Goal: Task Accomplishment & Management: Use online tool/utility

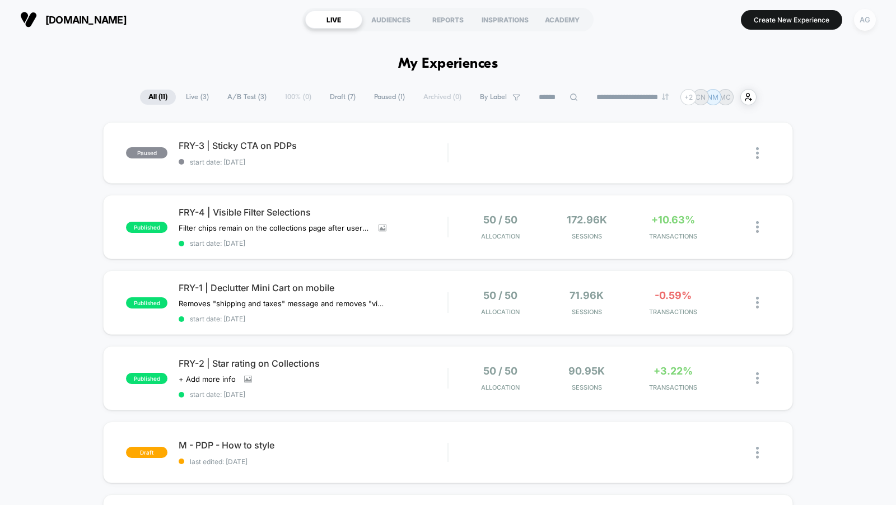
click at [869, 20] on div "AG" at bounding box center [865, 20] width 22 height 22
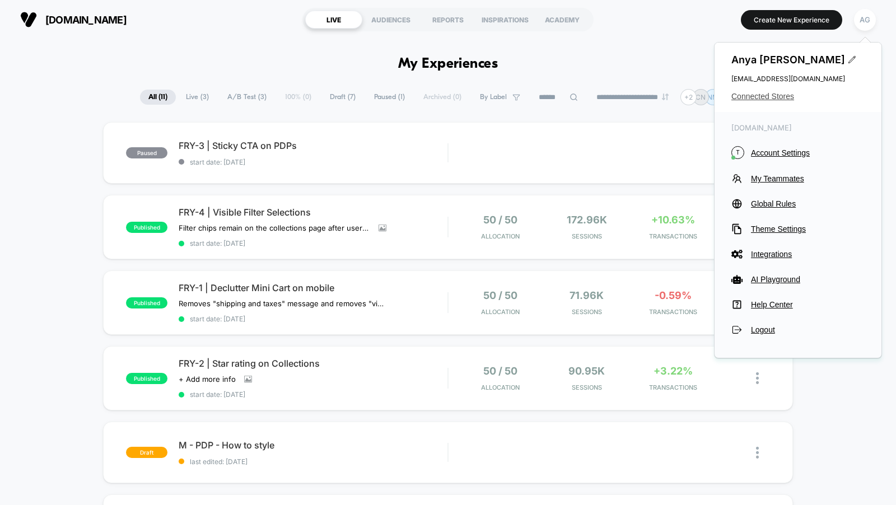
click at [775, 97] on span "Connected Stores" at bounding box center [797, 96] width 133 height 9
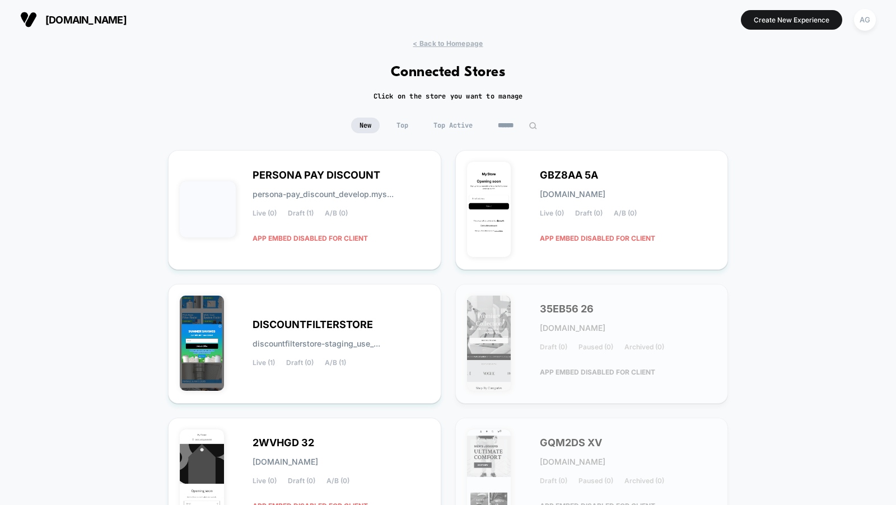
click at [511, 124] on input at bounding box center [517, 126] width 56 height 16
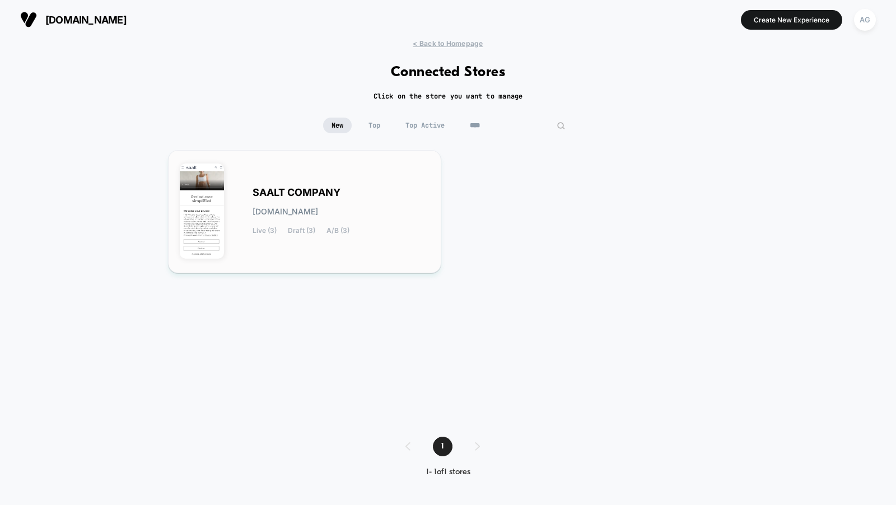
type input "****"
click at [320, 192] on span "SAALT COMPANY" at bounding box center [297, 193] width 88 height 8
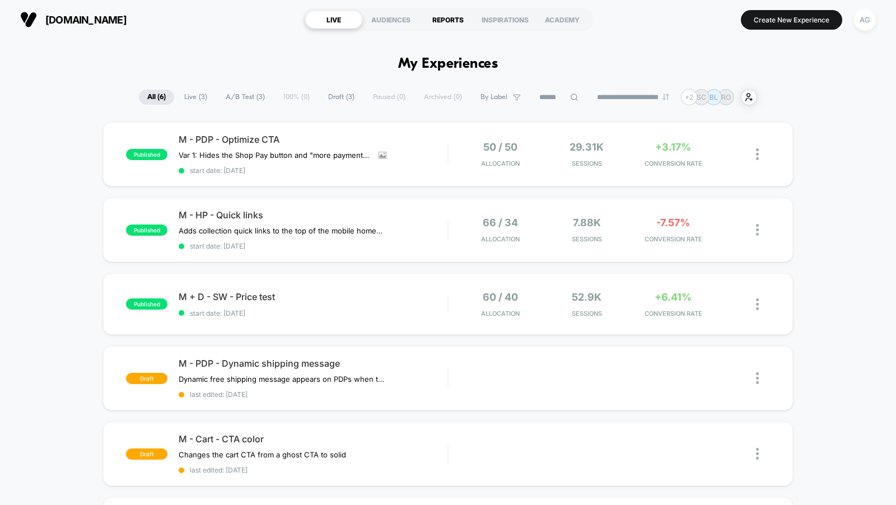
click at [433, 11] on div "REPORTS" at bounding box center [447, 20] width 57 height 18
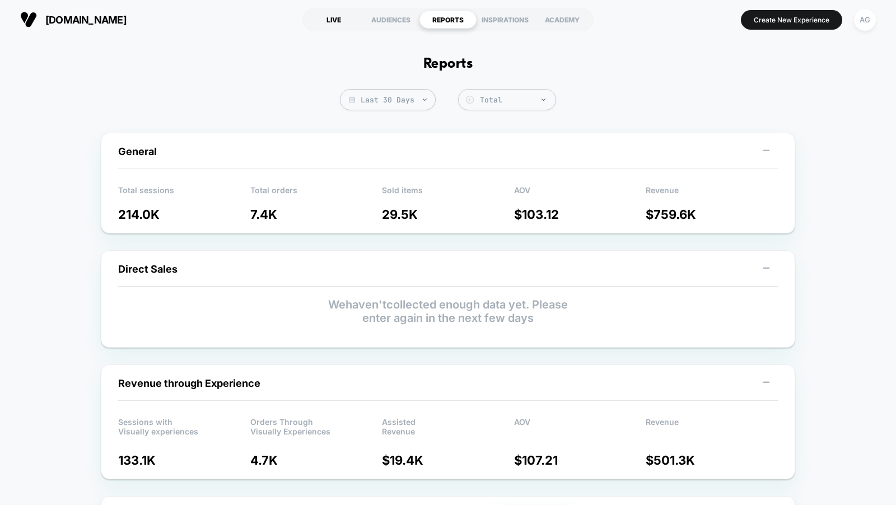
click at [323, 19] on div "LIVE" at bounding box center [333, 20] width 57 height 18
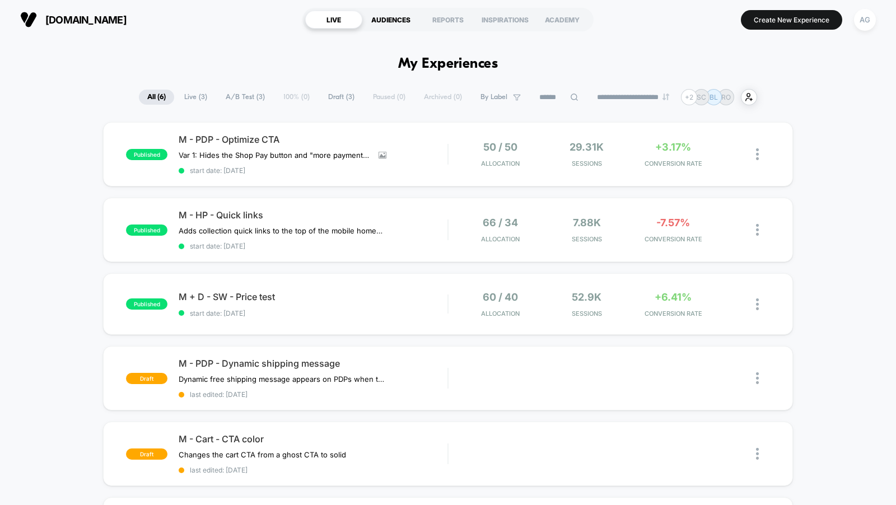
click at [393, 16] on div "AUDIENCES" at bounding box center [390, 20] width 57 height 18
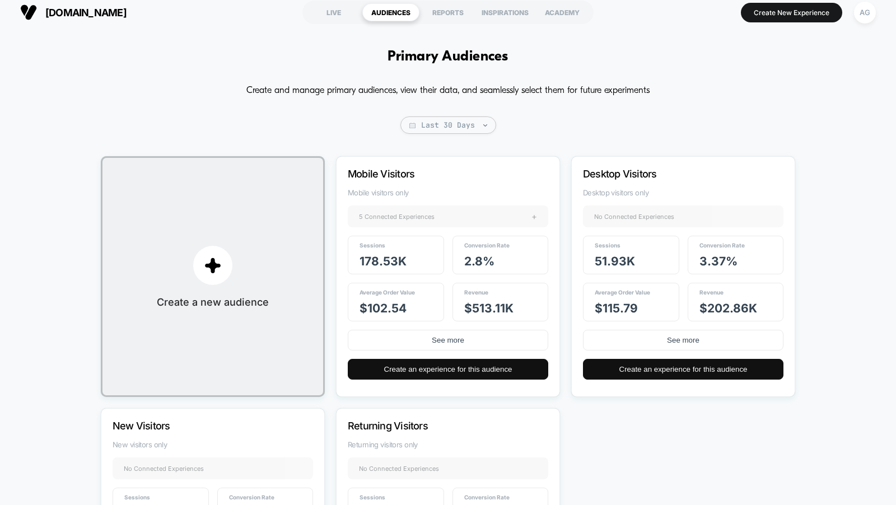
scroll to position [9, 0]
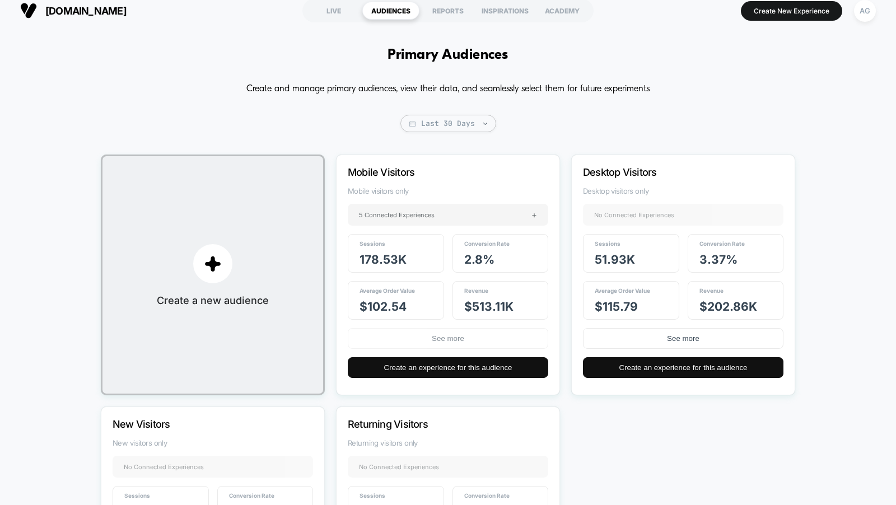
click at [451, 336] on button "See more" at bounding box center [448, 338] width 200 height 21
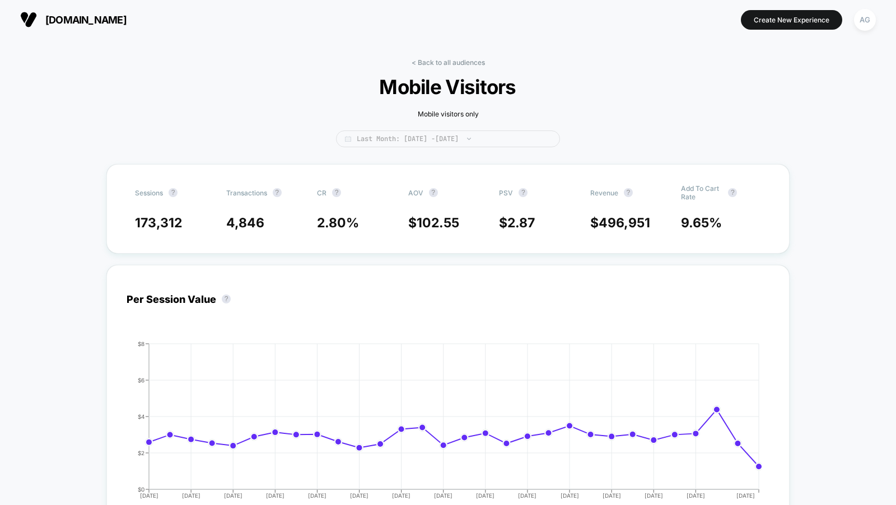
click at [455, 139] on span "Last Month: Jul 14, 2025 - Aug 13, 2025" at bounding box center [448, 138] width 224 height 17
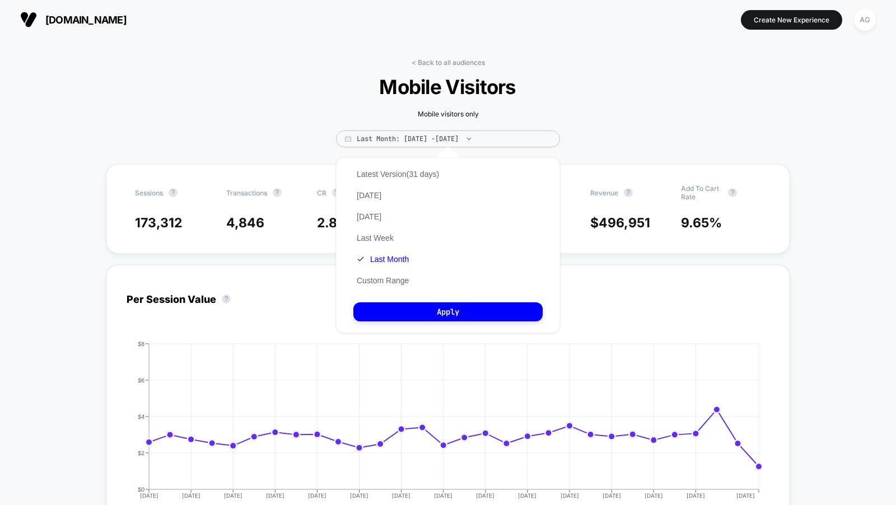
click at [570, 82] on span "Mobile Visitors" at bounding box center [448, 87] width 302 height 24
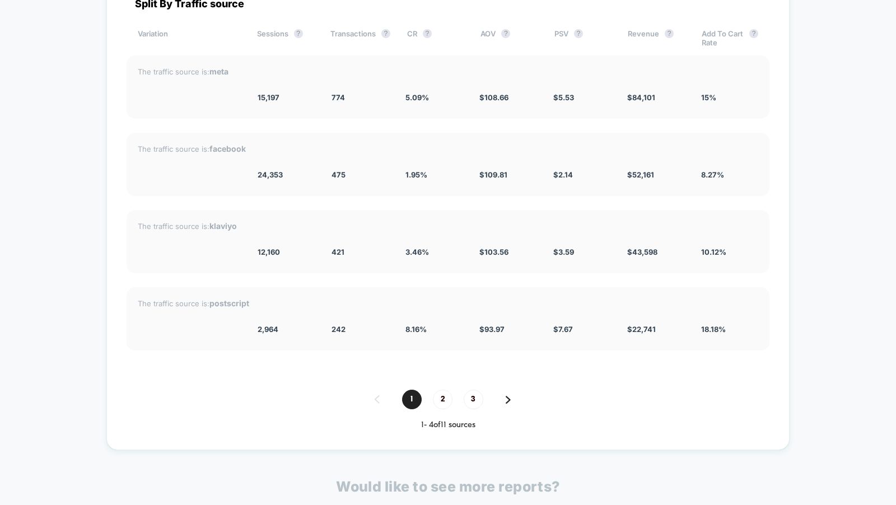
scroll to position [1631, 0]
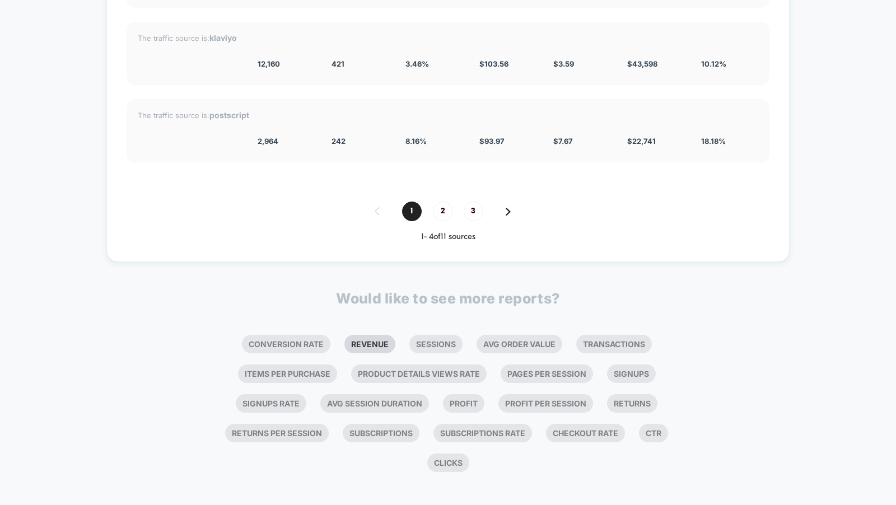
click at [361, 341] on li "Revenue" at bounding box center [369, 344] width 51 height 18
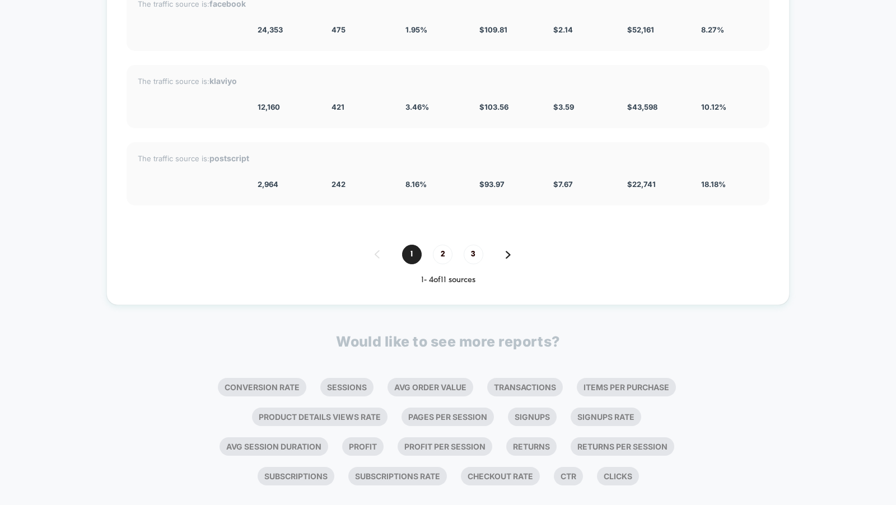
scroll to position [1877, 0]
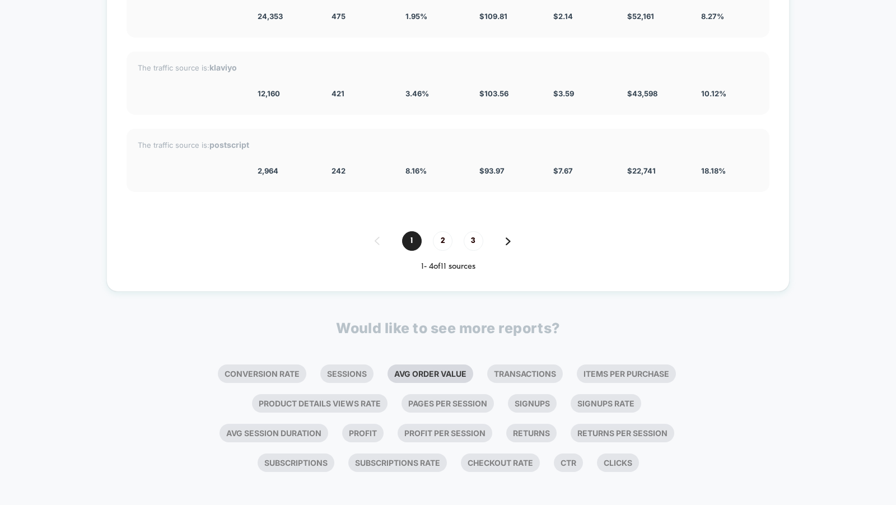
click at [458, 370] on li "Avg Order Value" at bounding box center [431, 374] width 86 height 18
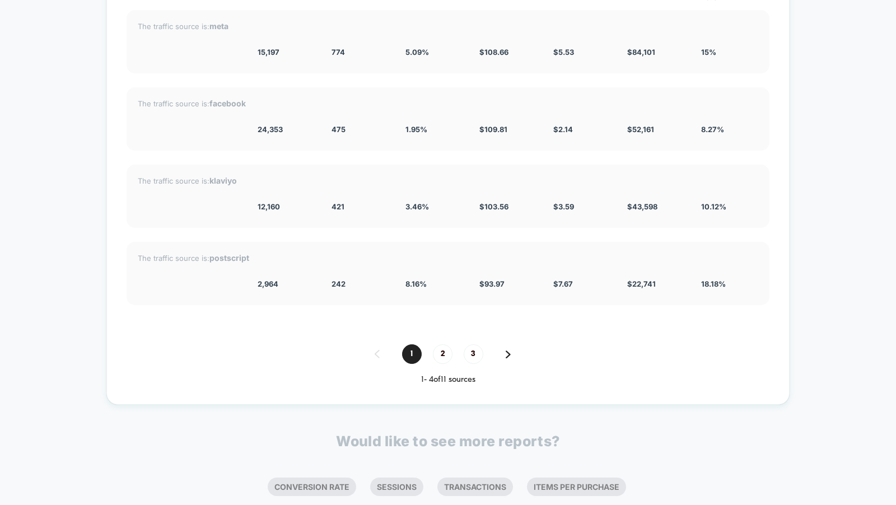
scroll to position [2152, 0]
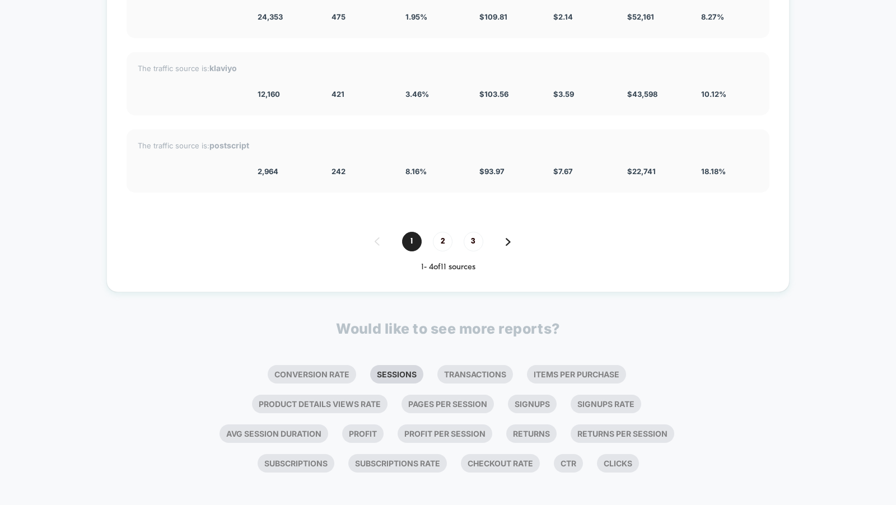
click at [404, 371] on li "Sessions" at bounding box center [396, 374] width 53 height 18
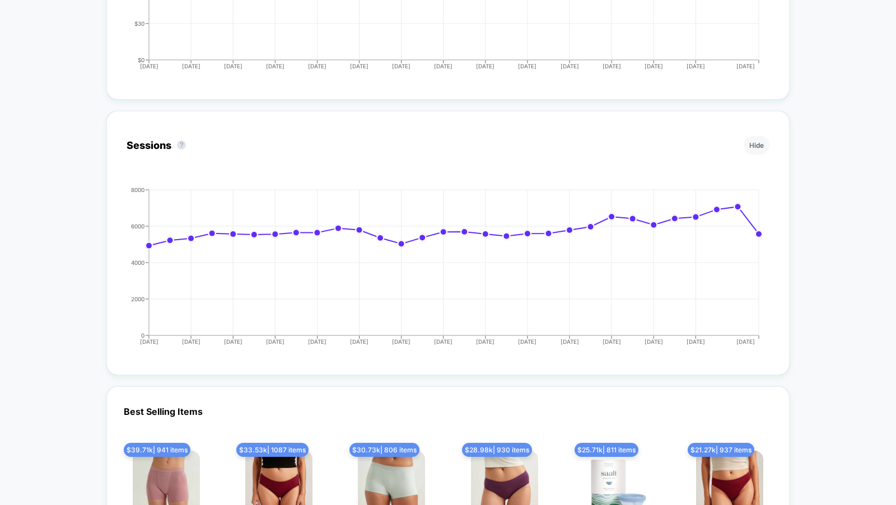
scroll to position [1565, 0]
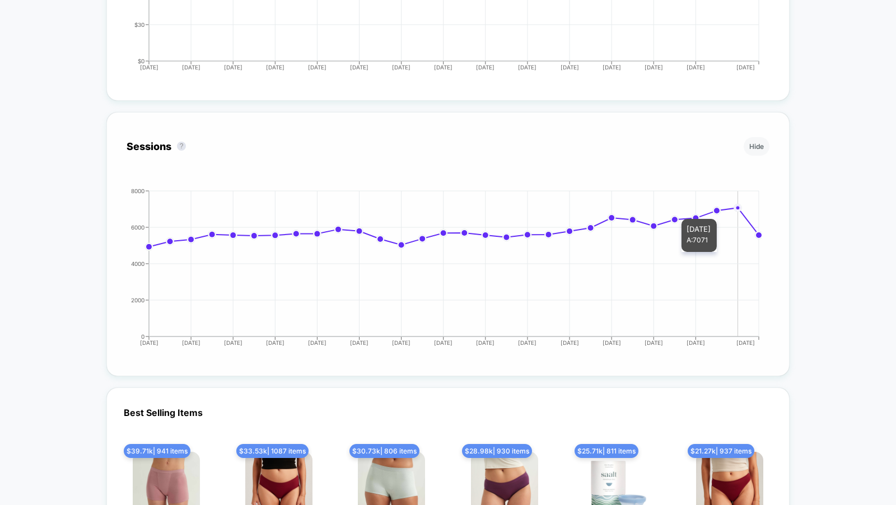
click at [739, 207] on icon "2025-07-14 2025-07-16 2025-07-18 2025-07-20 2025-07-22 2025-07-24 2025-07-26 20…" at bounding box center [437, 272] width 649 height 168
click at [734, 207] on icon "2025-07-14 2025-07-16 2025-07-18 2025-07-20 2025-07-22 2025-07-24 2025-07-26 20…" at bounding box center [437, 272] width 649 height 168
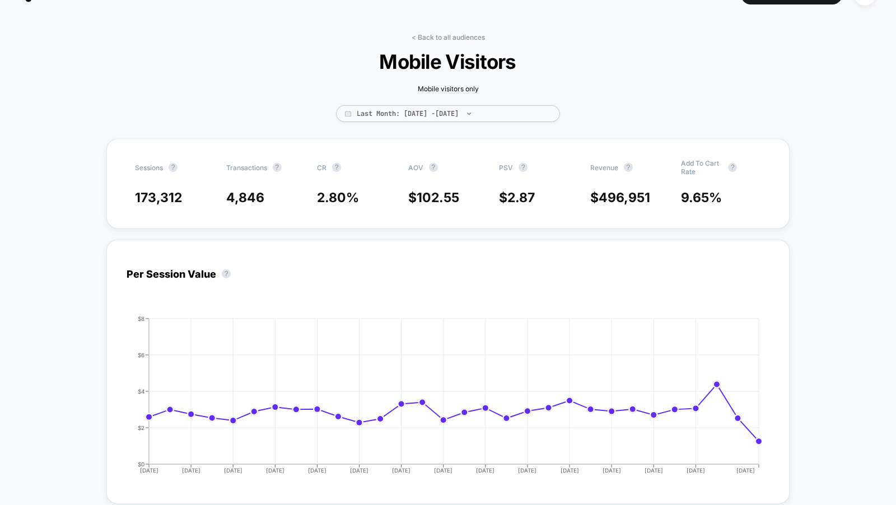
scroll to position [0, 0]
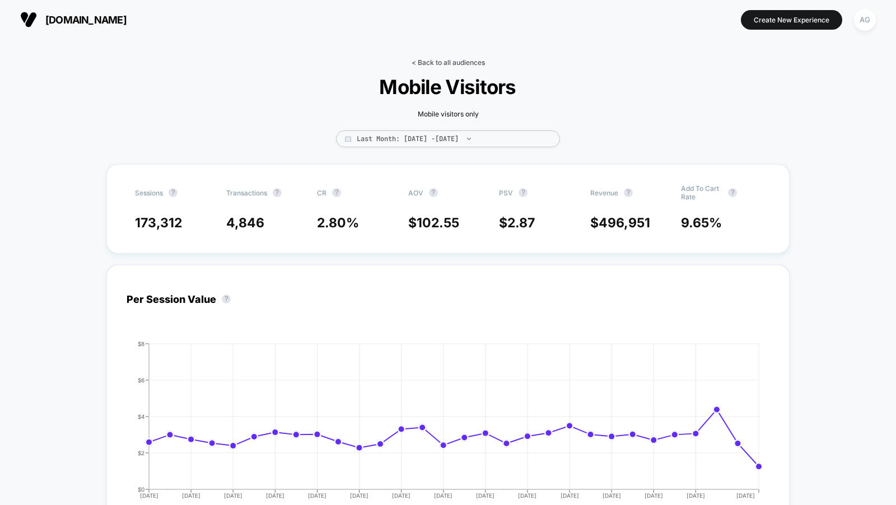
click at [434, 59] on link "< Back to all audiences" at bounding box center [448, 62] width 73 height 8
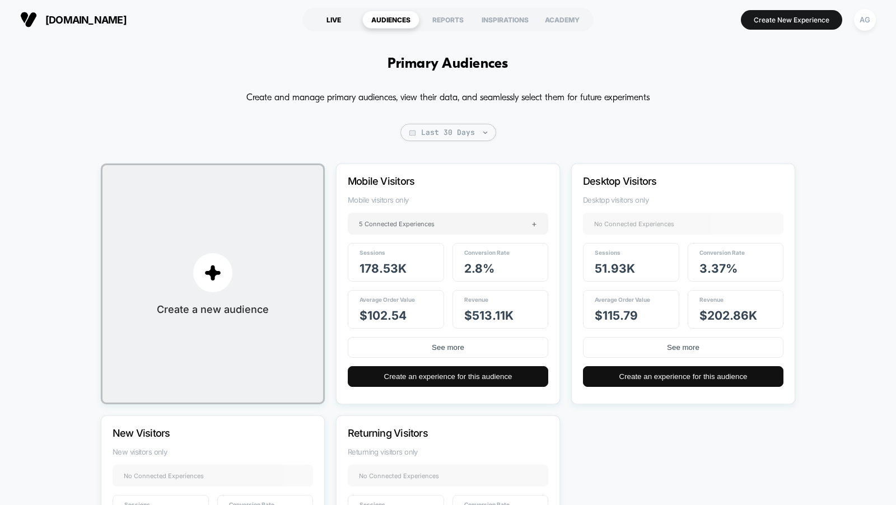
click at [340, 20] on div "LIVE" at bounding box center [333, 20] width 57 height 18
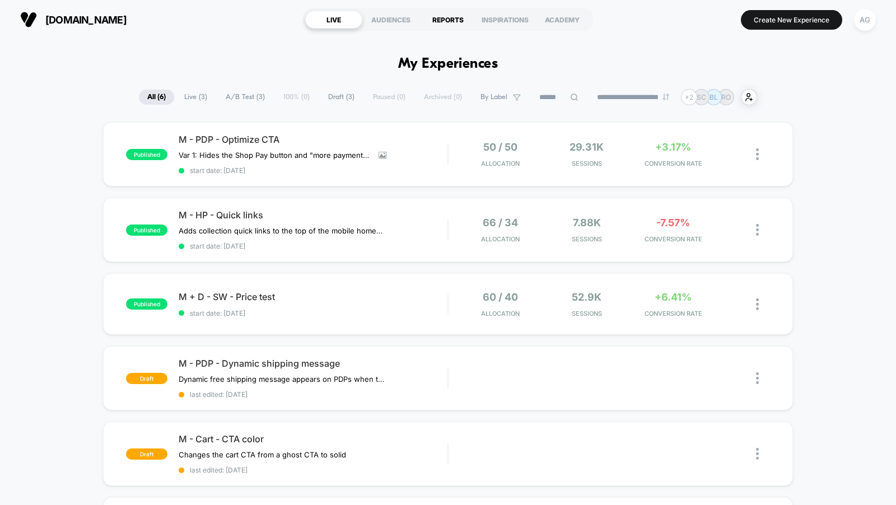
click at [447, 25] on div "REPORTS" at bounding box center [447, 20] width 57 height 18
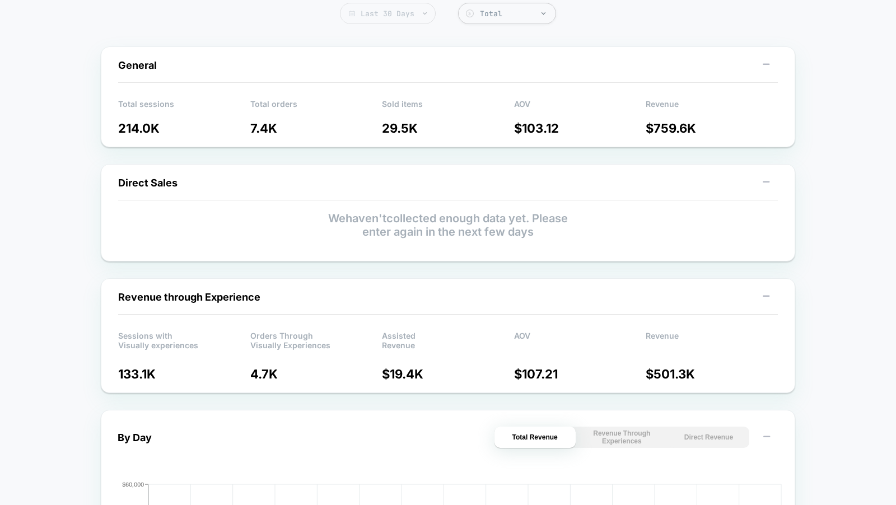
scroll to position [293, 0]
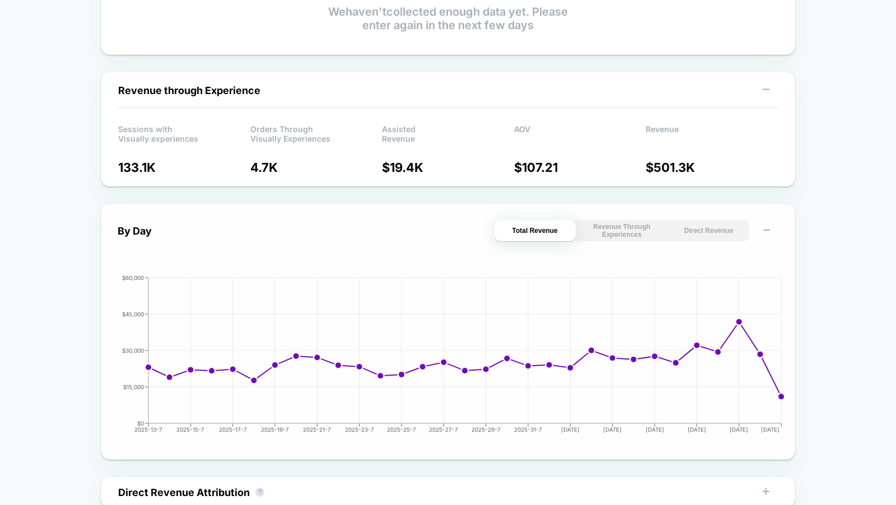
click at [621, 235] on button "Revenue Through Experiences" at bounding box center [621, 230] width 81 height 21
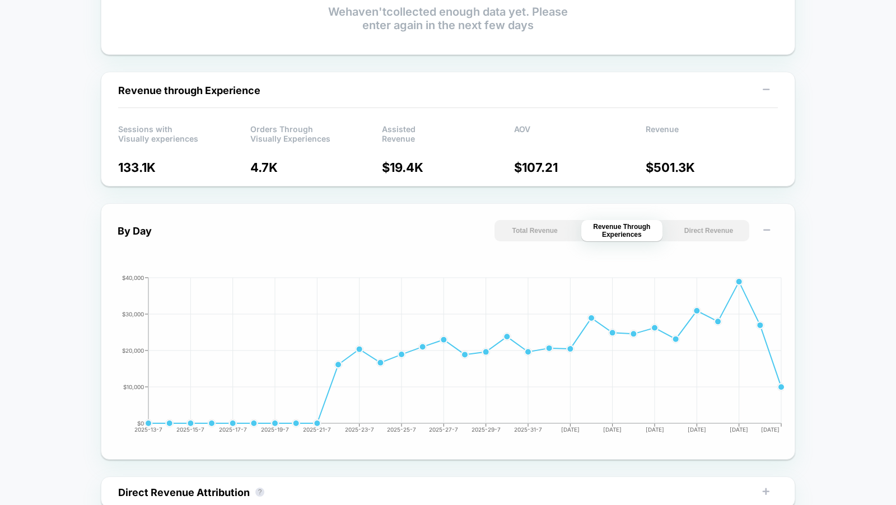
click at [701, 228] on button "Direct Revenue" at bounding box center [708, 230] width 81 height 21
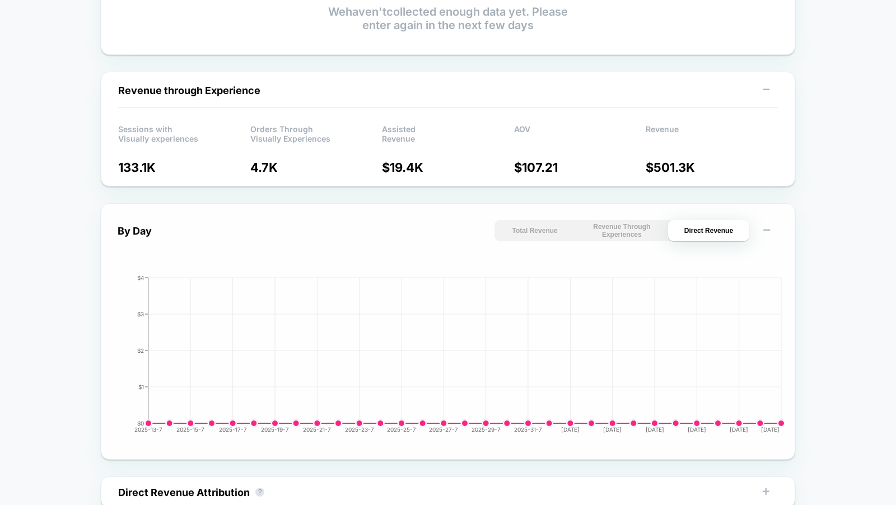
click at [525, 232] on button "Total Revenue" at bounding box center [535, 230] width 81 height 21
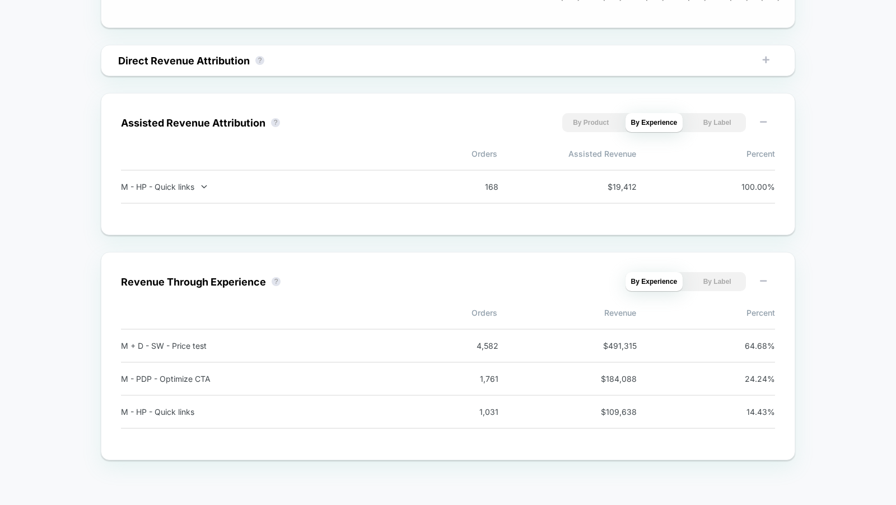
scroll to position [0, 0]
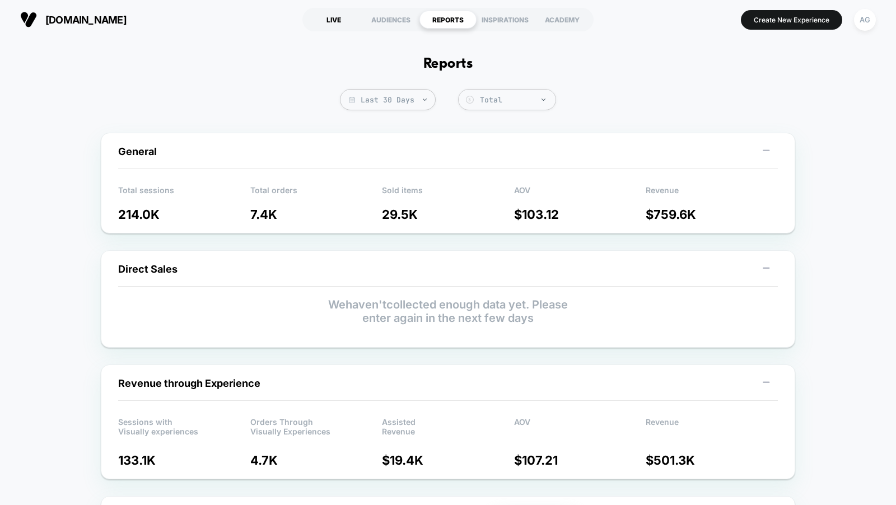
click at [325, 21] on div "LIVE" at bounding box center [333, 20] width 57 height 18
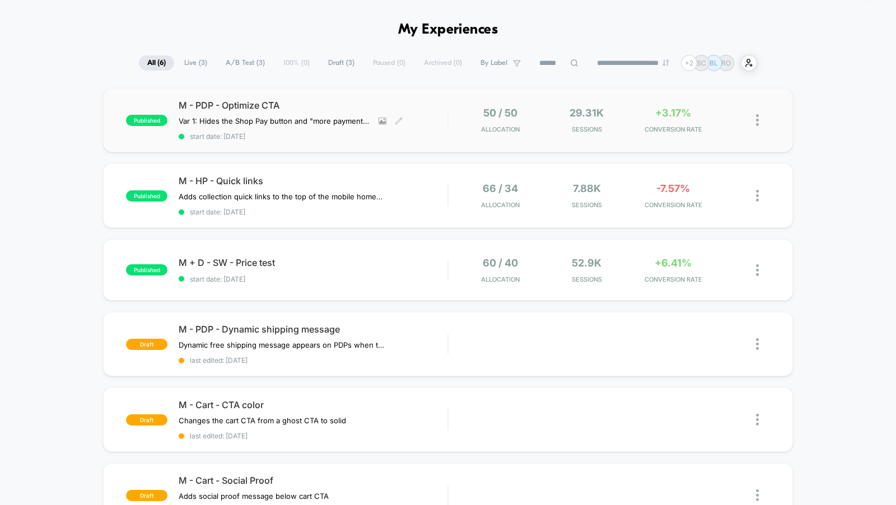
scroll to position [56, 0]
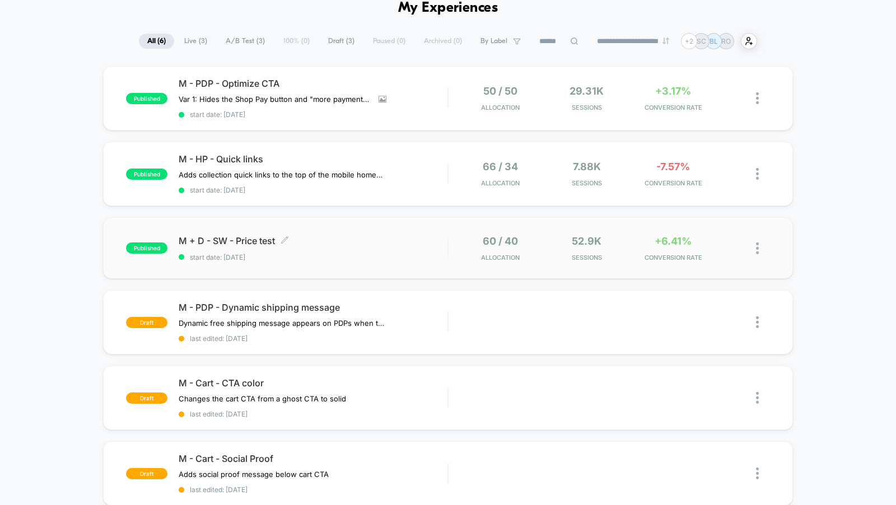
click at [401, 243] on span "M + D - SW - Price test Click to edit experience details" at bounding box center [313, 240] width 269 height 11
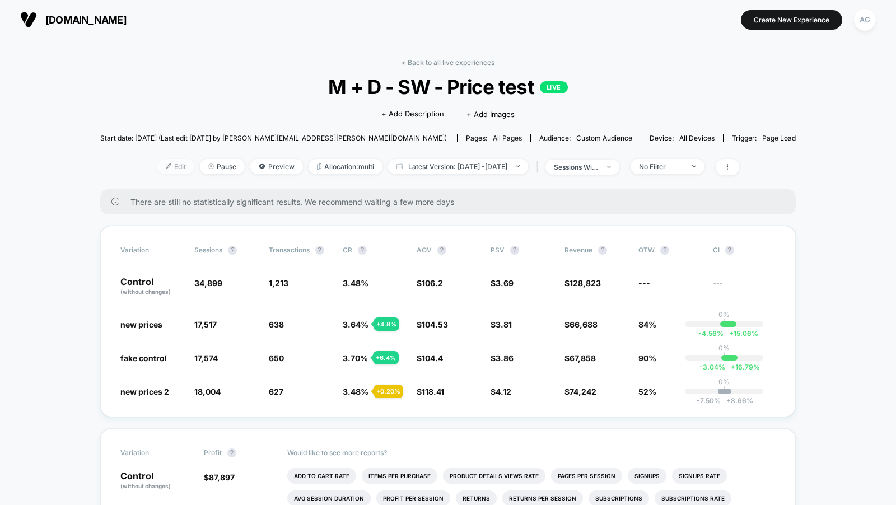
click at [158, 165] on span "Edit" at bounding box center [175, 166] width 37 height 15
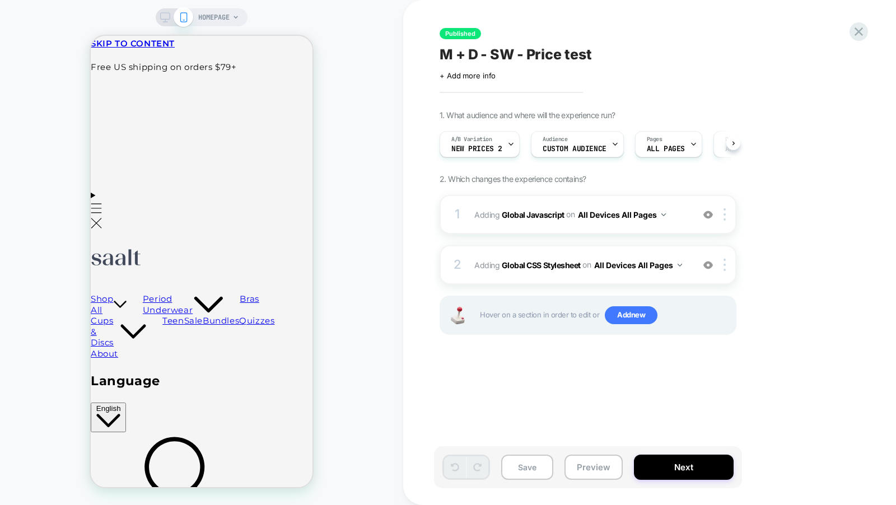
scroll to position [0, 1]
click at [499, 140] on div "A/B Variation new prices 2" at bounding box center [476, 144] width 73 height 25
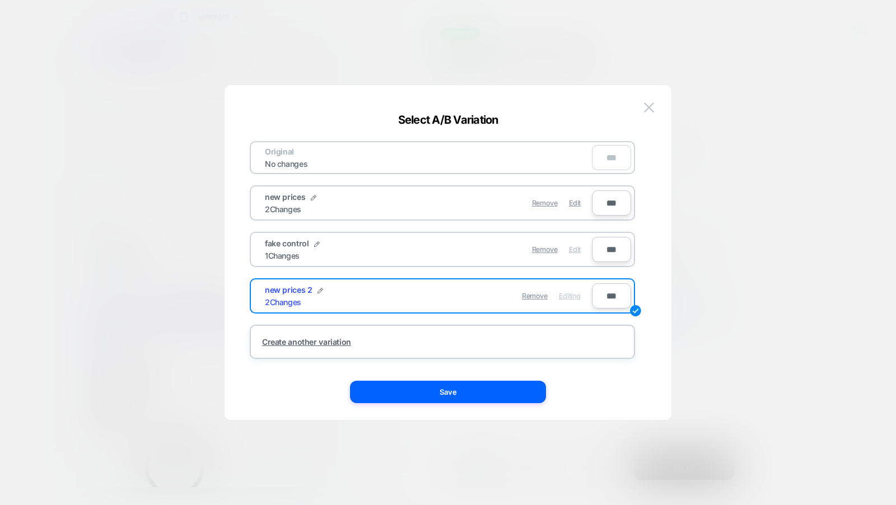
click at [577, 247] on span "Edit" at bounding box center [575, 249] width 12 height 8
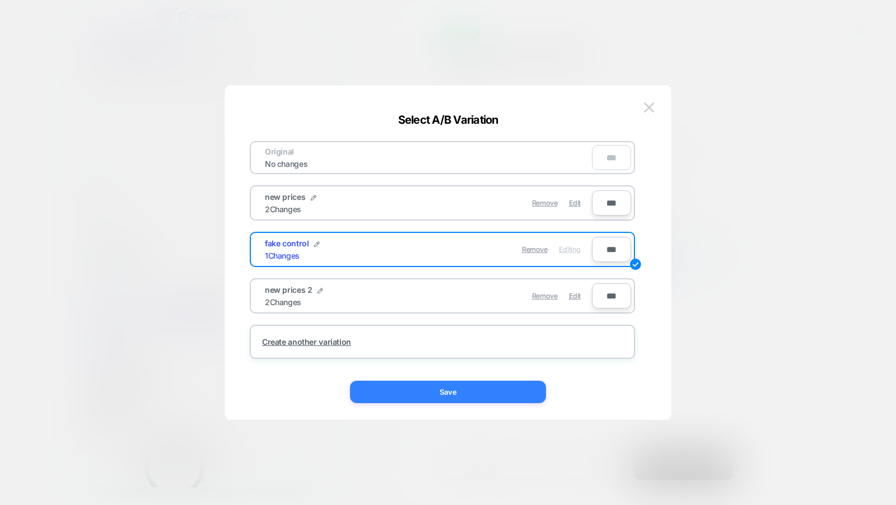
click at [512, 396] on button "Save" at bounding box center [448, 392] width 196 height 22
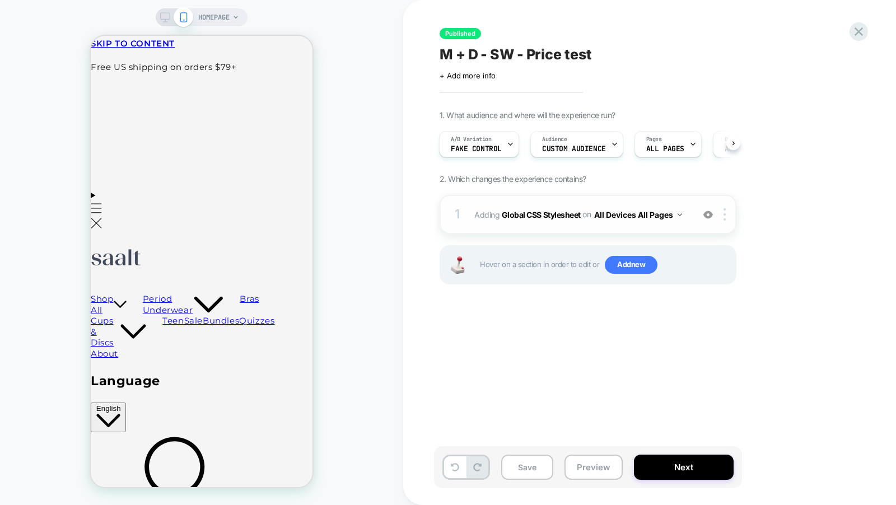
click at [708, 213] on img at bounding box center [708, 215] width 10 height 10
click at [691, 225] on div "1 Adding Global CSS Stylesheet on All Devices All Pages Add Before Add After Ta…" at bounding box center [588, 214] width 297 height 39
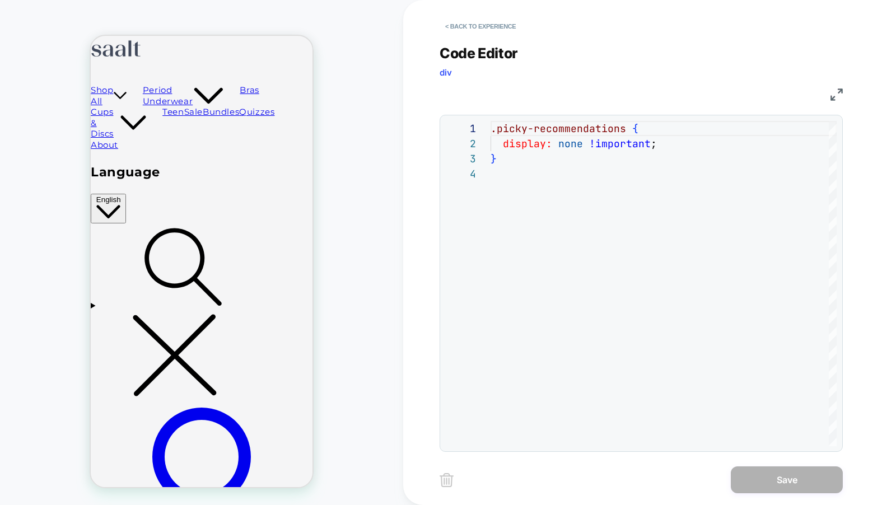
scroll to position [282, 0]
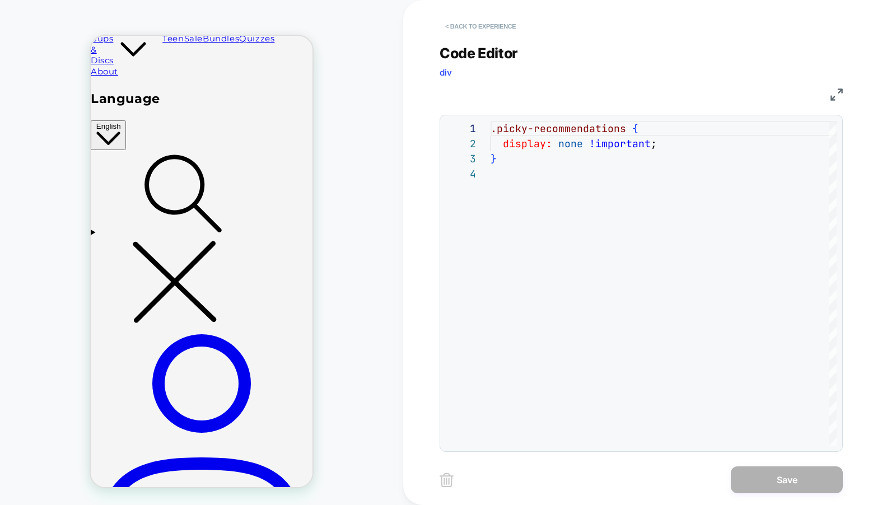
click at [474, 29] on button "< Back to experience" at bounding box center [481, 26] width 82 height 18
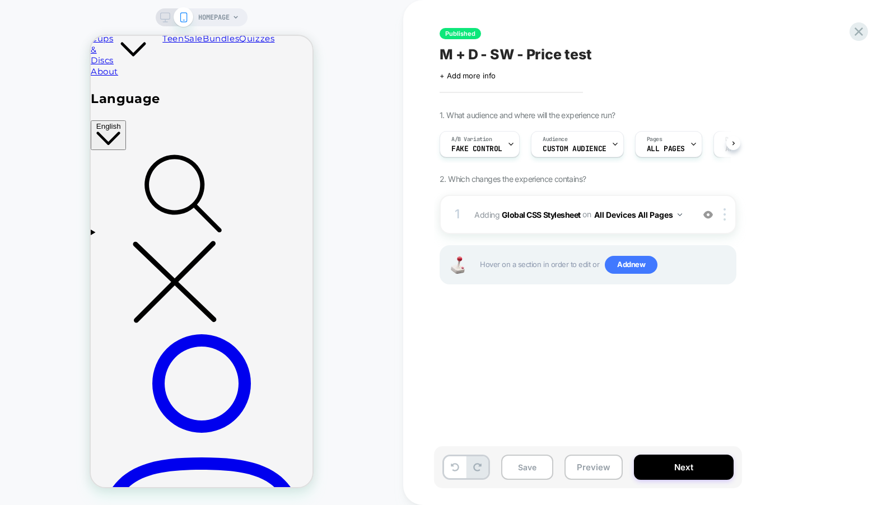
scroll to position [0, 1]
click at [486, 148] on span "fake control" at bounding box center [476, 149] width 51 height 8
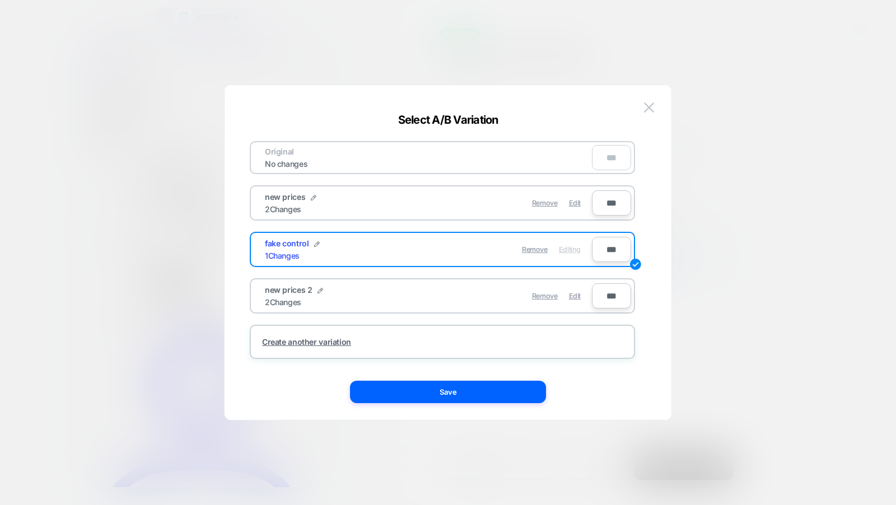
click at [573, 223] on div "Original No changes *** new prices 2 Changes Remove Edit *** fake control 1 Cha…" at bounding box center [442, 250] width 385 height 218
click at [652, 96] on div "Original No changes *** new prices 2 Changes Remove Edit *** fake control 1 Cha…" at bounding box center [447, 258] width 413 height 324
click at [652, 100] on button at bounding box center [649, 107] width 17 height 17
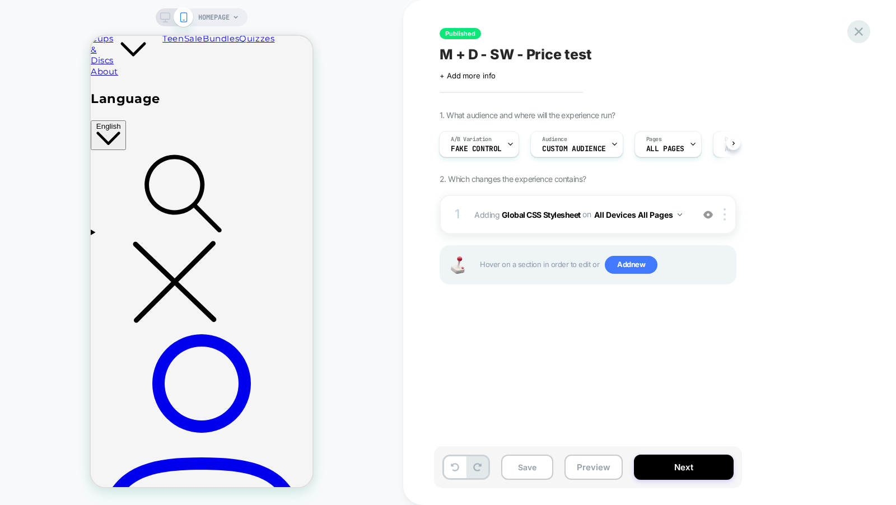
click at [853, 36] on icon at bounding box center [858, 31] width 15 height 15
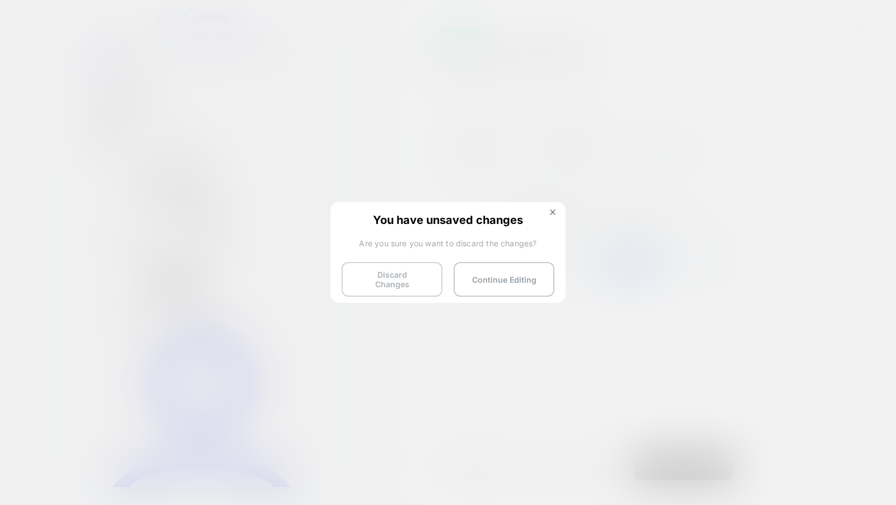
click at [374, 274] on button "Discard Changes" at bounding box center [392, 279] width 101 height 35
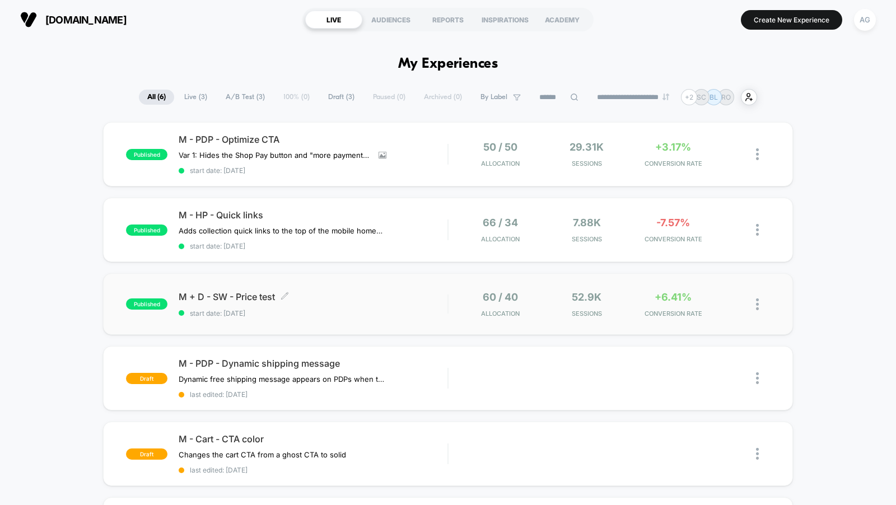
click at [417, 300] on span "M + D - SW - Price test Click to edit experience details" at bounding box center [313, 296] width 269 height 11
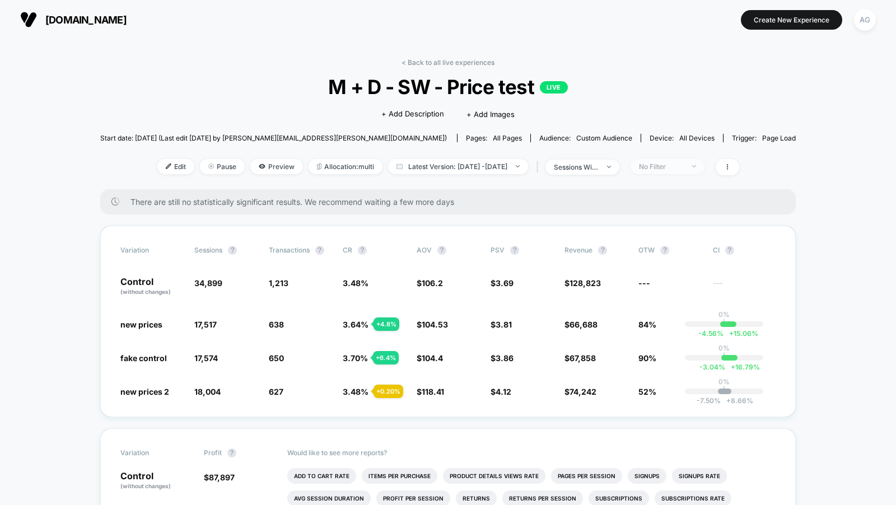
click at [670, 162] on div "No Filter" at bounding box center [661, 166] width 45 height 8
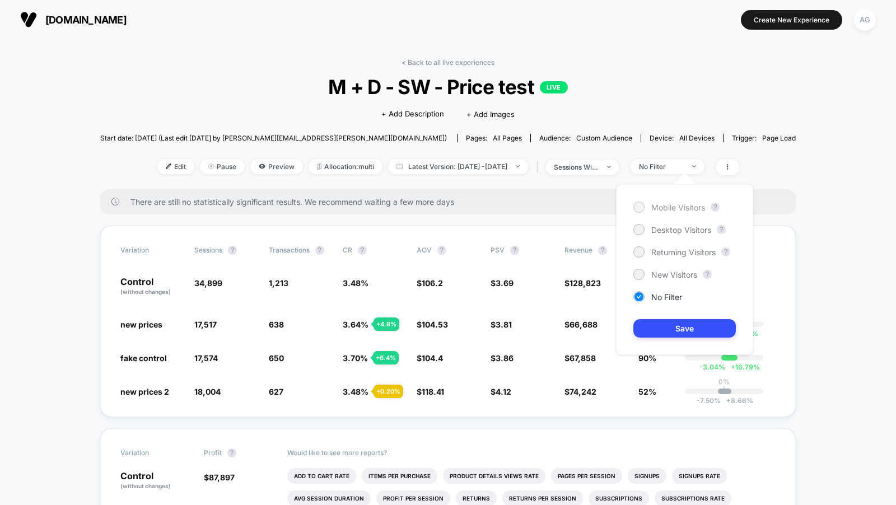
click at [652, 206] on span "Mobile Visitors" at bounding box center [678, 208] width 54 height 10
click at [702, 327] on button "Save" at bounding box center [684, 328] width 102 height 18
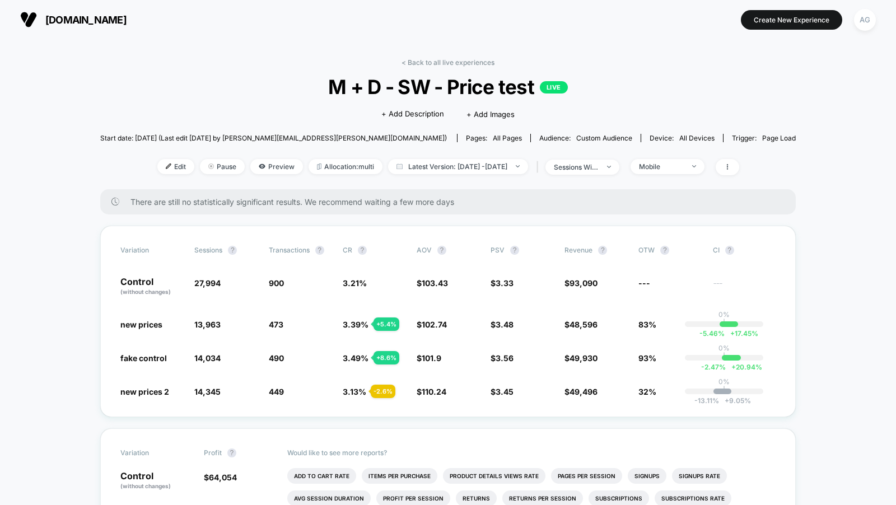
click at [693, 154] on div "< Back to all live experiences M + D - SW - Price test LIVE Click to edit exper…" at bounding box center [448, 123] width 696 height 131
click at [692, 156] on div "< Back to all live experiences M + D - SW - Price test LIVE Click to edit exper…" at bounding box center [448, 123] width 696 height 131
click at [684, 162] on div "Mobile" at bounding box center [661, 166] width 45 height 8
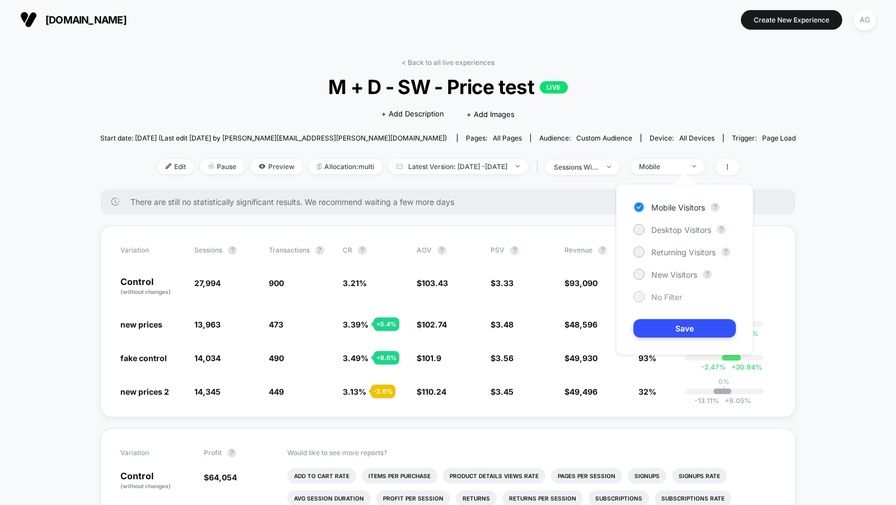
click at [656, 296] on span "No Filter" at bounding box center [666, 297] width 31 height 10
click at [671, 324] on button "Save" at bounding box center [684, 328] width 102 height 18
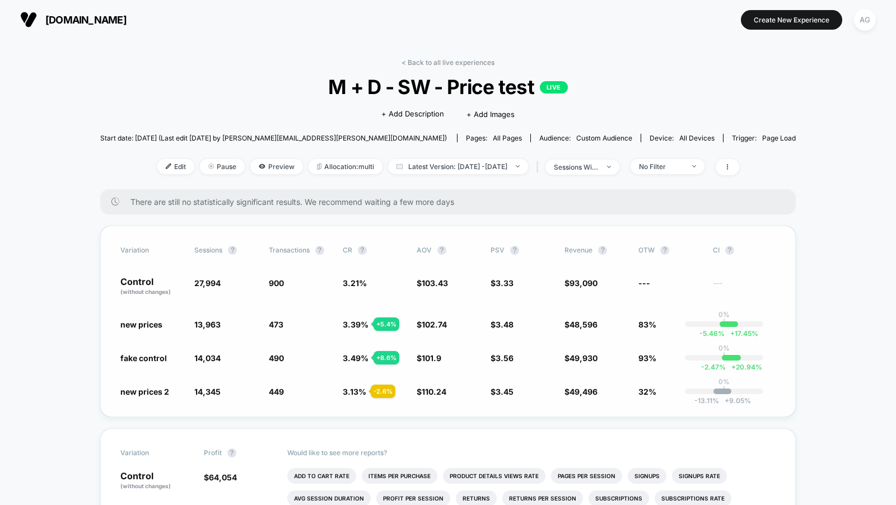
click at [670, 329] on div "Variation Sessions ? Transactions ? CR ? AOV ? PSV ? Revenue ? OTW ? CI ? Contr…" at bounding box center [448, 322] width 696 height 192
click at [433, 63] on link "< Back to all live experiences" at bounding box center [448, 62] width 93 height 8
